Goal: Complete application form

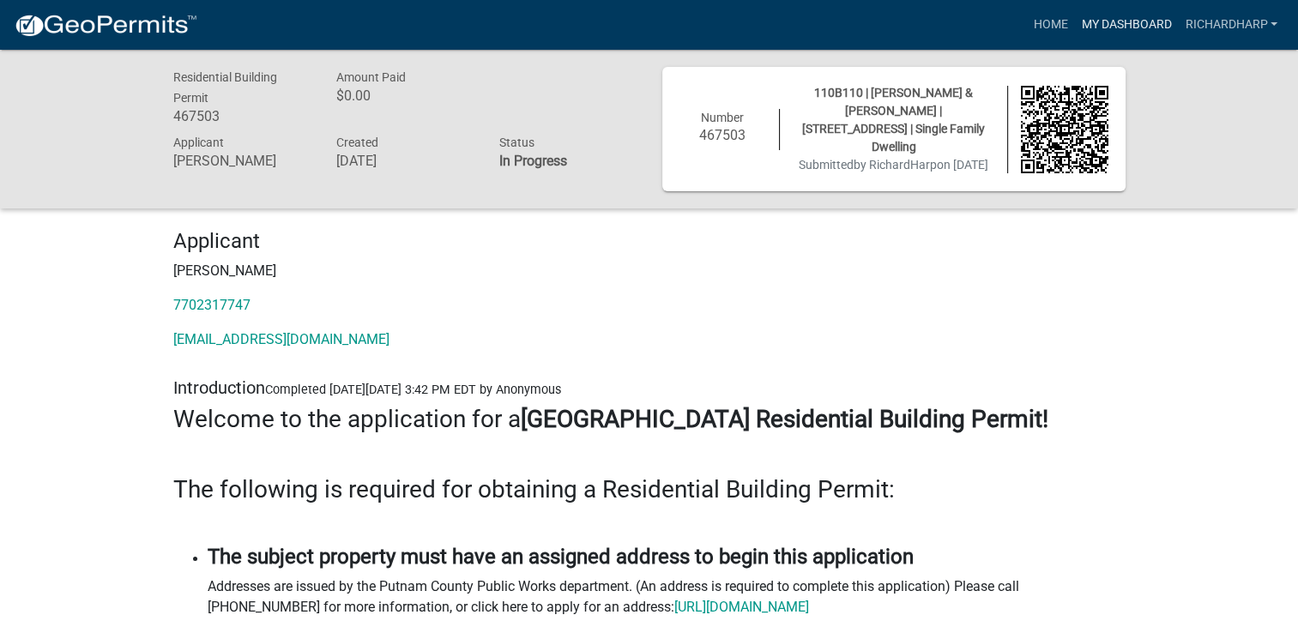
click at [1163, 26] on link "My Dashboard" at bounding box center [1126, 25] width 104 height 33
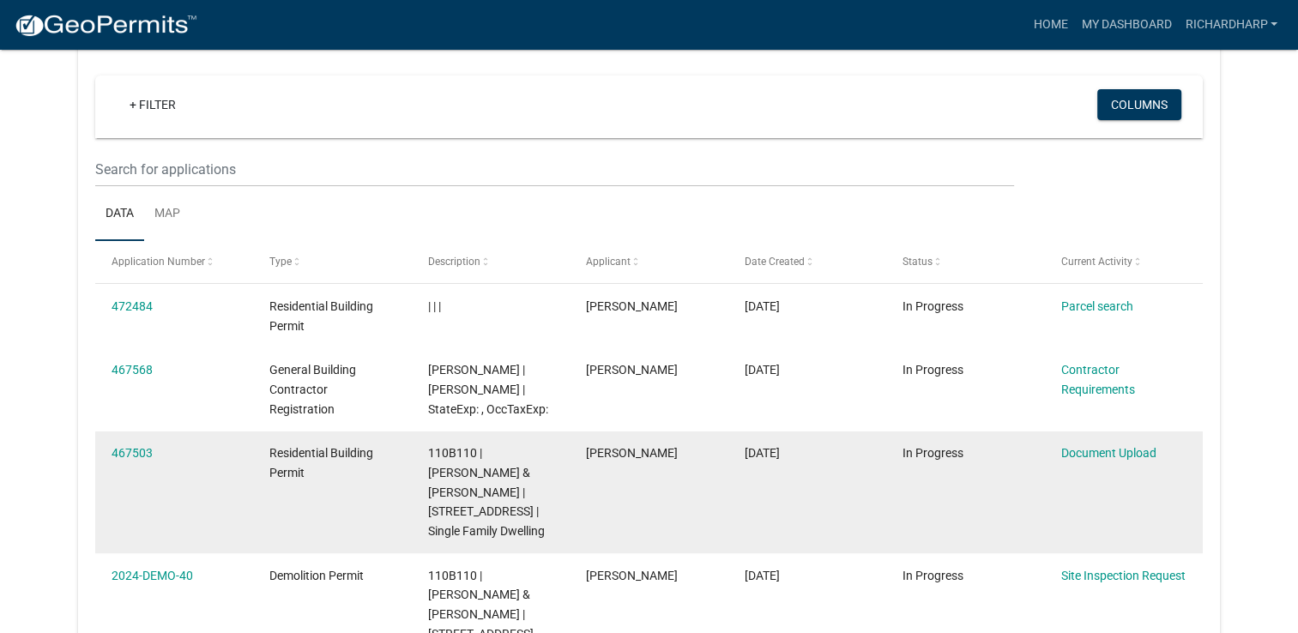
scroll to position [142, 0]
click at [124, 437] on datatable-body-cell "467503" at bounding box center [174, 492] width 158 height 123
click at [120, 455] on link "467503" at bounding box center [131, 453] width 41 height 14
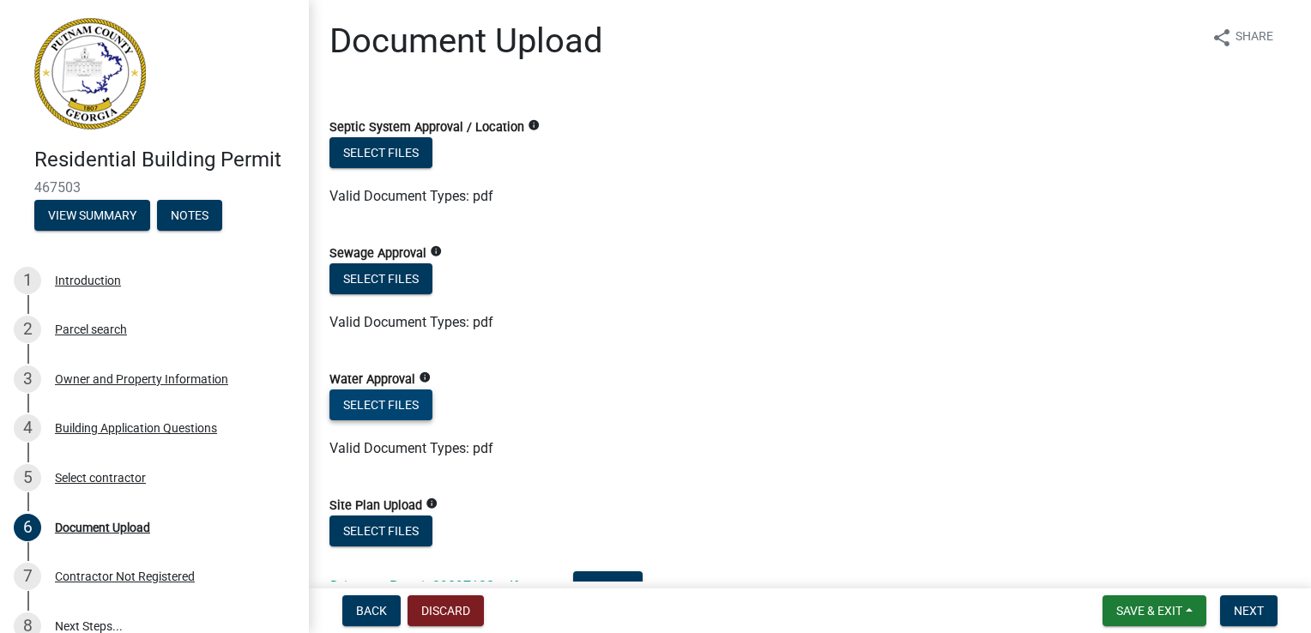
click at [416, 407] on button "Select files" at bounding box center [380, 404] width 103 height 31
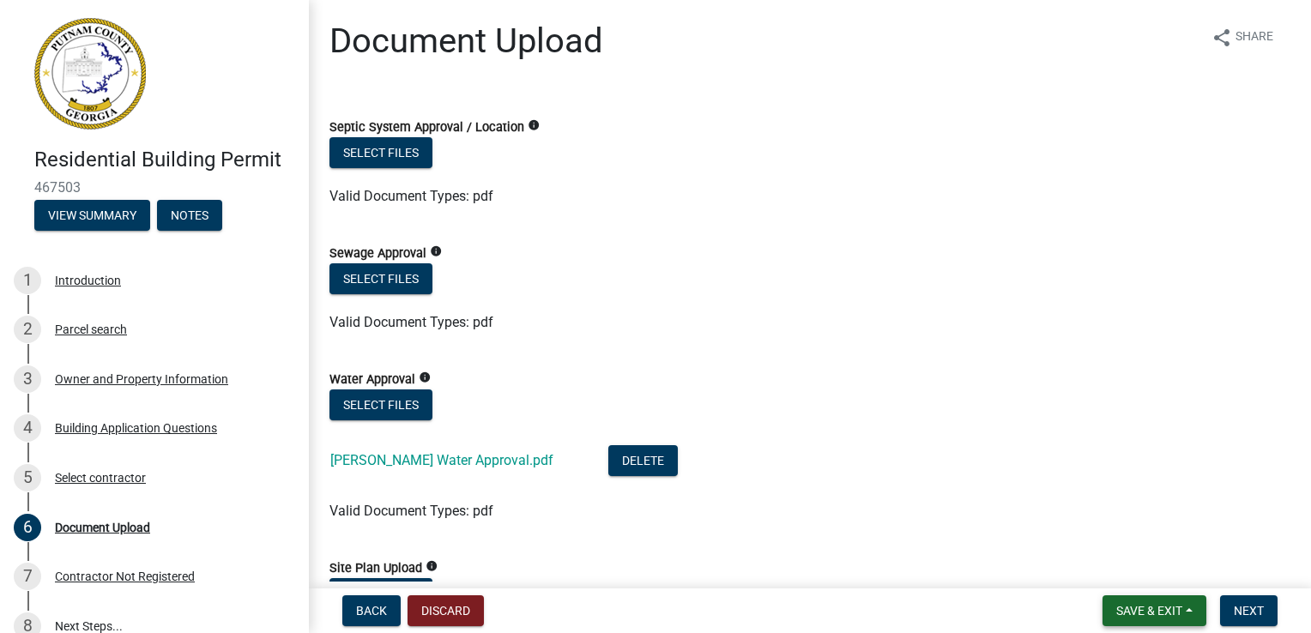
click at [1160, 610] on span "Save & Exit" at bounding box center [1149, 611] width 66 height 14
click at [527, 125] on icon "info" at bounding box center [533, 125] width 12 height 12
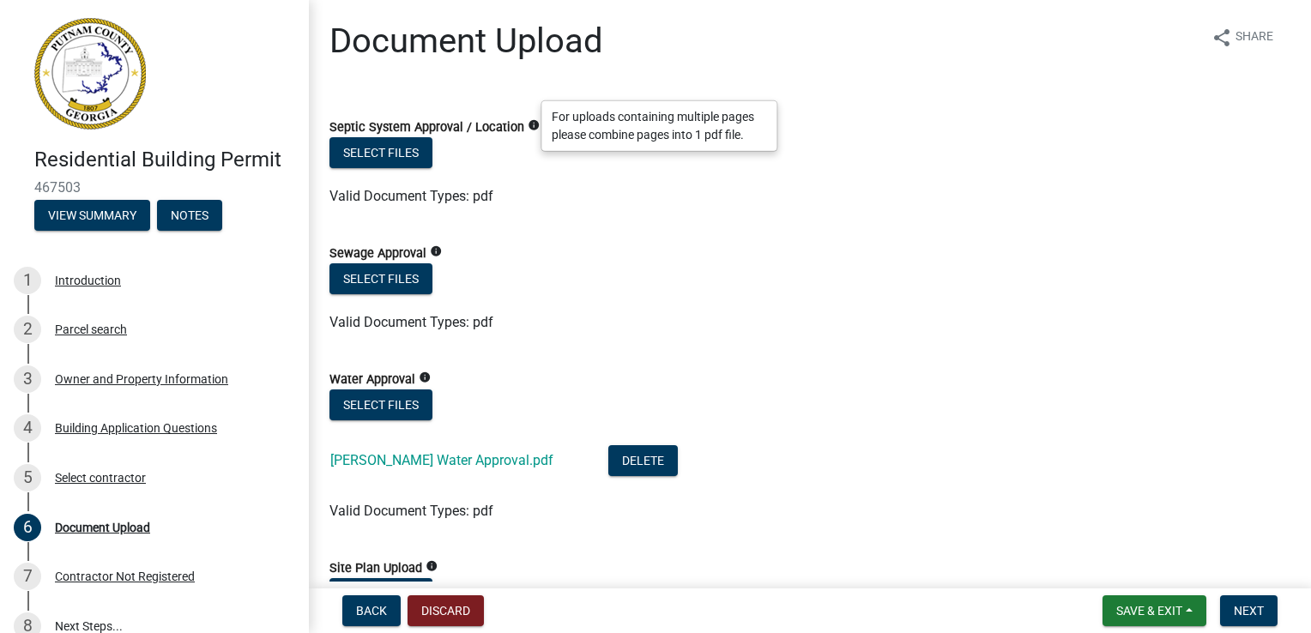
click at [527, 129] on icon "info" at bounding box center [533, 125] width 12 height 12
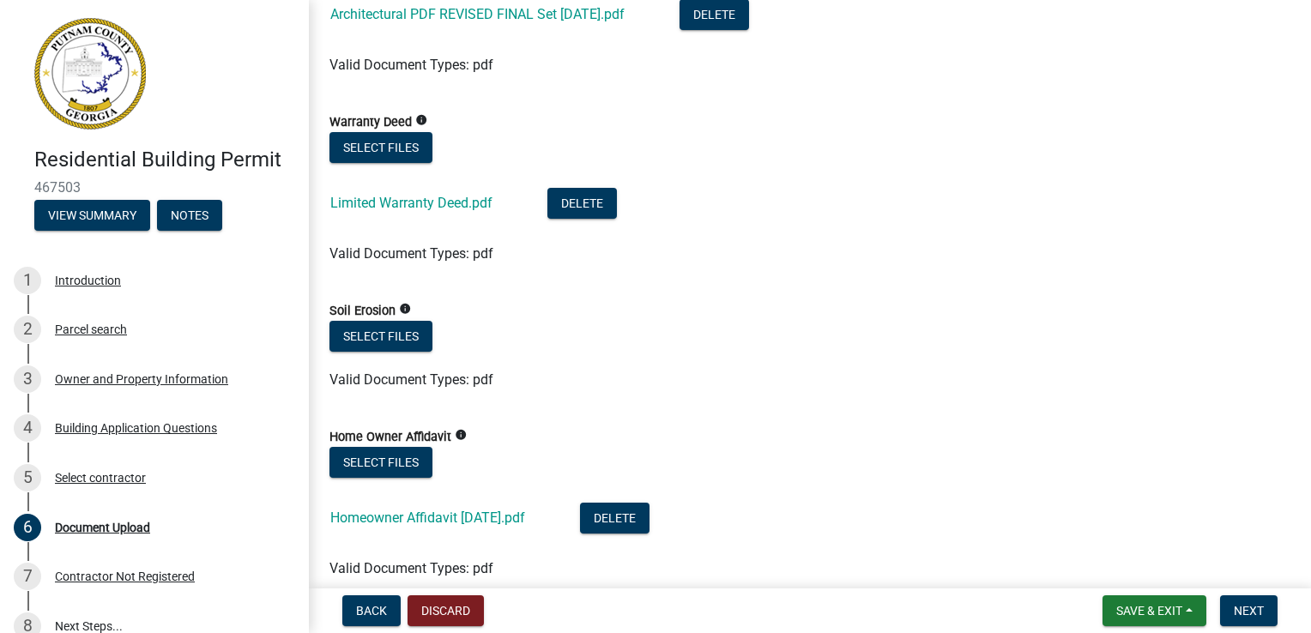
scroll to position [1286, 0]
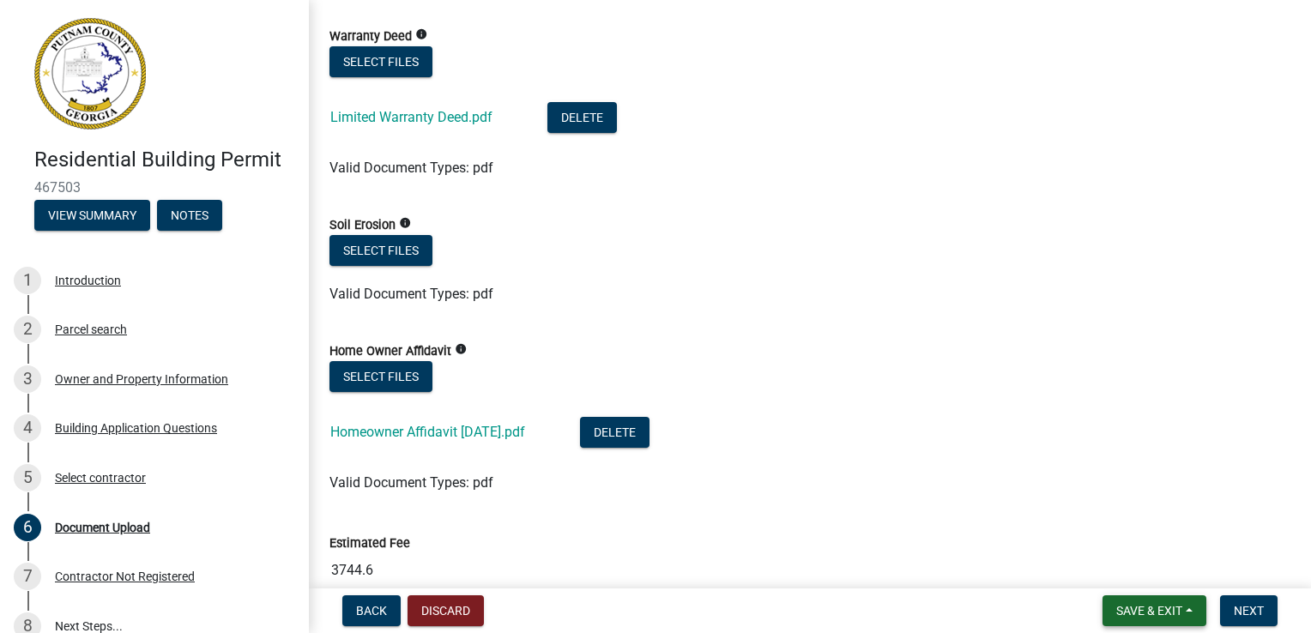
click at [1165, 614] on span "Save & Exit" at bounding box center [1149, 611] width 66 height 14
click at [1096, 523] on button "Save" at bounding box center [1137, 524] width 137 height 41
click at [362, 251] on button "Select files" at bounding box center [380, 250] width 103 height 31
